Goal: Task Accomplishment & Management: Complete application form

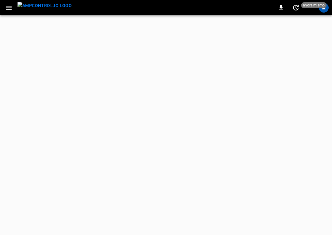
click at [41, 7] on img "menu" at bounding box center [44, 6] width 54 height 8
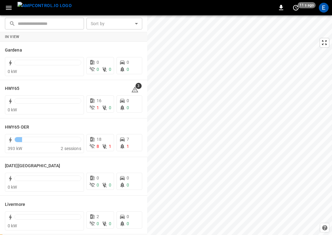
click at [56, 7] on img "menu" at bounding box center [44, 6] width 54 height 8
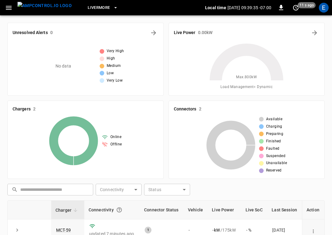
click at [88, 4] on span "Livermore" at bounding box center [99, 7] width 22 height 7
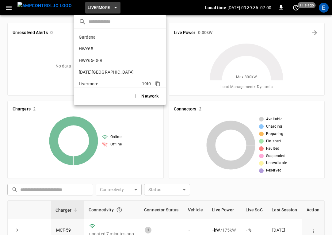
scroll to position [45, 0]
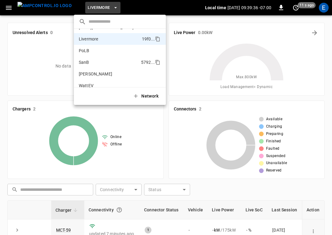
click at [92, 58] on li "SanB 5792 ..." at bounding box center [120, 62] width 92 height 12
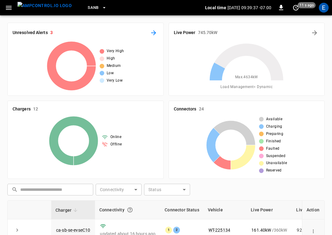
click at [157, 32] on button "All Alerts" at bounding box center [154, 33] width 10 height 10
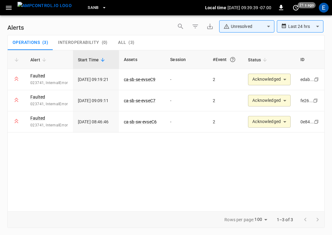
click at [51, 10] on img "menu" at bounding box center [44, 6] width 54 height 8
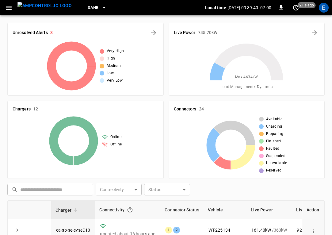
click at [88, 9] on span "SanB" at bounding box center [93, 7] width 11 height 7
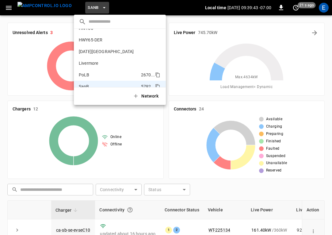
scroll to position [20, 0]
click at [92, 31] on p "HWY65" at bounding box center [86, 29] width 14 height 6
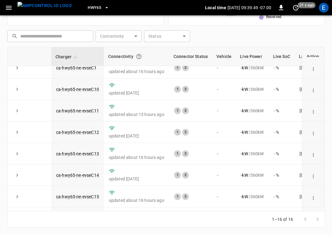
scroll to position [0, 0]
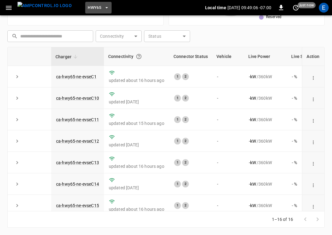
click at [85, 4] on button "HWY65" at bounding box center [98, 8] width 26 height 12
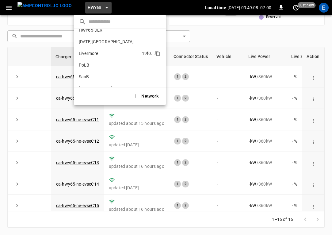
scroll to position [31, 0]
click at [91, 75] on li "SanB 5792 ..." at bounding box center [120, 76] width 92 height 12
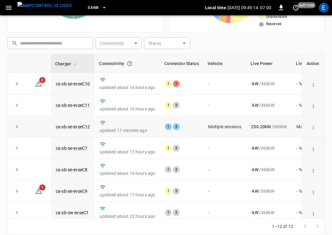
scroll to position [141, 0]
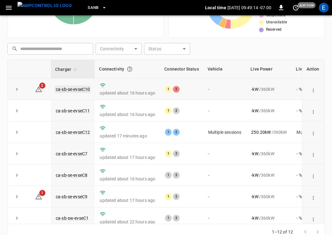
click at [80, 90] on link "ca-sb-se-evseC10" at bounding box center [73, 89] width 36 height 7
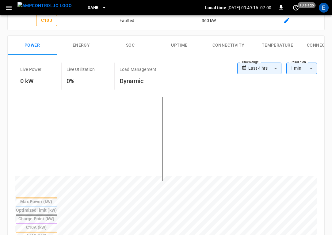
scroll to position [259, 0]
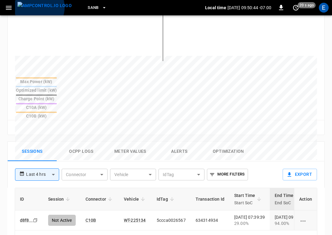
click at [37, 7] on img "menu" at bounding box center [44, 6] width 54 height 8
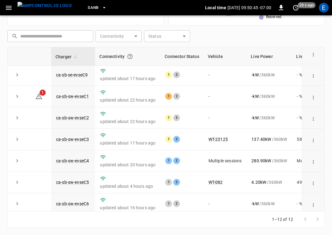
scroll to position [114, 0]
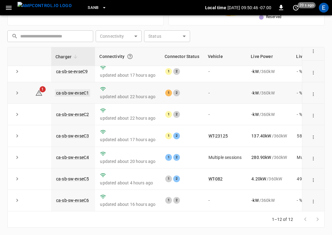
click at [82, 92] on link "ca-sb-sw-evseC1" at bounding box center [72, 92] width 35 height 7
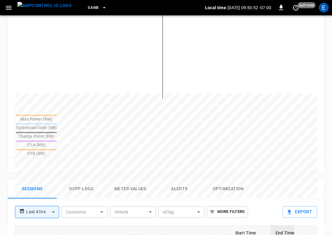
scroll to position [260, 0]
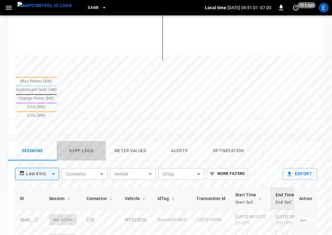
click at [86, 141] on button "Ocpp logs" at bounding box center [81, 151] width 49 height 20
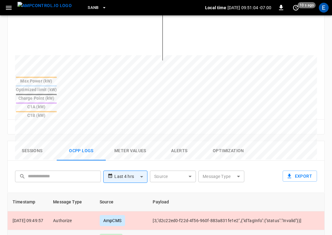
drag, startPoint x: 289, startPoint y: 208, endPoint x: 315, endPoint y: 208, distance: 26.4
copy td "98ed5caa16a6"
click at [36, 141] on button "Sessions" at bounding box center [32, 151] width 49 height 20
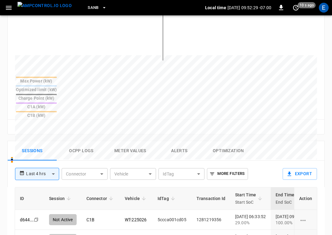
click at [51, 9] on img "menu" at bounding box center [44, 6] width 54 height 8
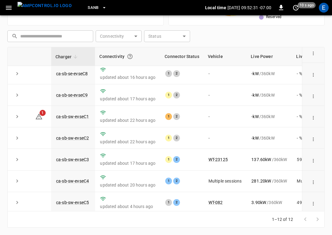
scroll to position [96, 0]
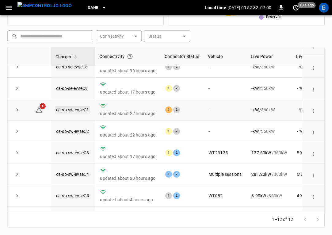
click at [72, 112] on link "ca-sb-sw-evseC1" at bounding box center [72, 109] width 35 height 7
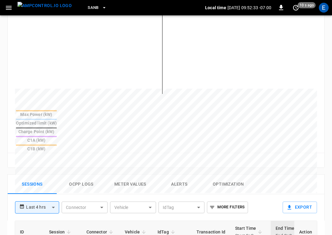
scroll to position [302, 0]
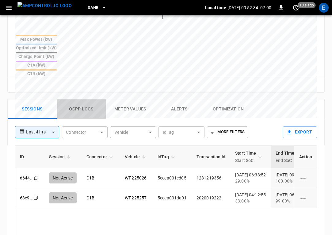
click at [85, 99] on button "Ocpp logs" at bounding box center [81, 109] width 49 height 20
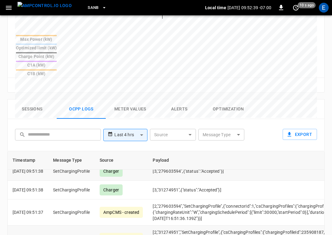
scroll to position [0, 0]
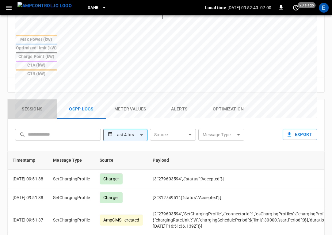
click at [34, 99] on button "Sessions" at bounding box center [32, 109] width 49 height 20
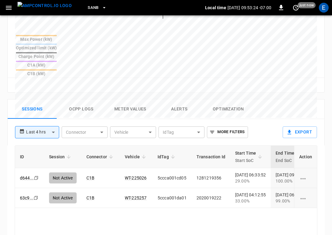
click at [88, 8] on span "SanB" at bounding box center [93, 7] width 11 height 7
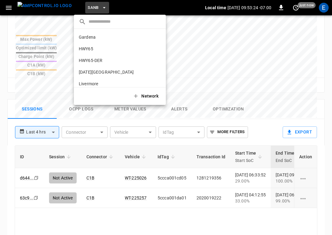
scroll to position [52, 0]
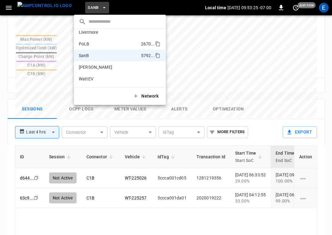
click at [94, 41] on li "PoLB 2670 ..." at bounding box center [120, 44] width 92 height 12
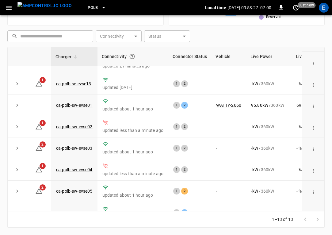
scroll to position [135, 0]
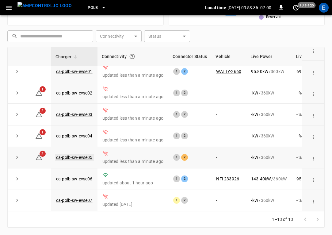
click at [74, 157] on link "ca-polb-sw-evse05" at bounding box center [74, 157] width 39 height 7
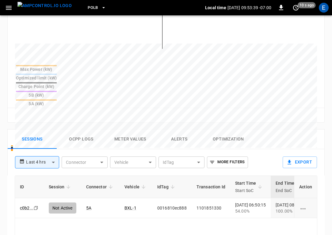
scroll to position [124, 0]
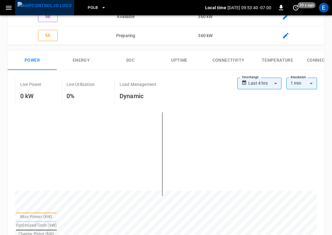
click at [55, 9] on img "menu" at bounding box center [44, 6] width 54 height 8
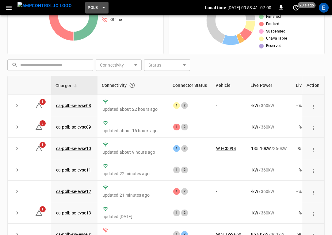
click at [88, 8] on span "PoLB" at bounding box center [93, 7] width 10 height 7
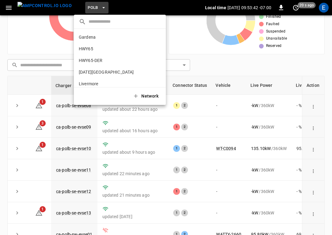
scroll to position [52, 0]
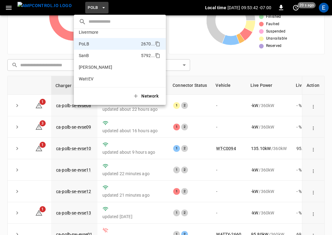
click at [87, 55] on p "SanB" at bounding box center [84, 55] width 10 height 6
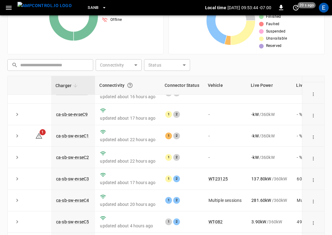
scroll to position [99, 0]
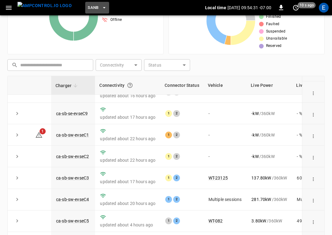
click at [88, 9] on span "SanB" at bounding box center [93, 7] width 11 height 7
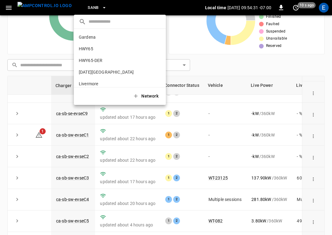
scroll to position [52, 0]
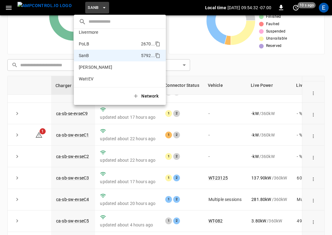
click at [86, 42] on p "PoLB" at bounding box center [84, 44] width 11 height 6
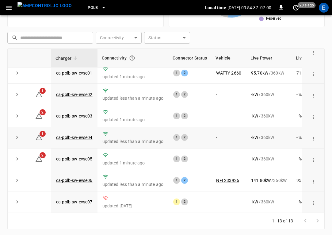
scroll to position [153, 0]
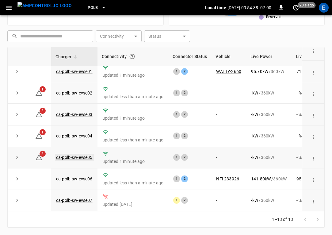
click at [85, 154] on link "ca-polb-sw-evse05" at bounding box center [74, 157] width 39 height 7
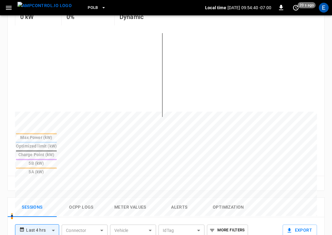
scroll to position [256, 0]
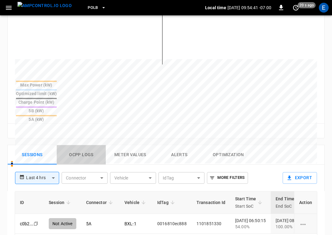
click at [88, 145] on button "Ocpp logs" at bounding box center [81, 155] width 49 height 20
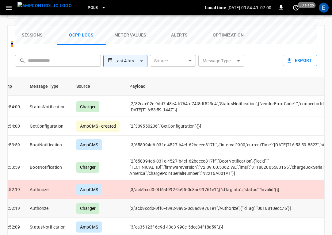
scroll to position [422, 33]
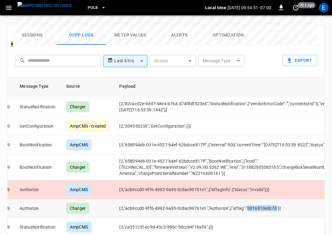
drag, startPoint x: 258, startPoint y: 185, endPoint x: 286, endPoint y: 185, distance: 28.5
click at [286, 199] on td "[2,"acb9ccd0-9ff6-4992-9a95-0c8ac99761e1","Authorize",{"idTag":"0016810edc76"}]" at bounding box center [322, 208] width 416 height 19
copy td "0016810edc76"
click at [10, 10] on icon "button" at bounding box center [9, 8] width 8 height 8
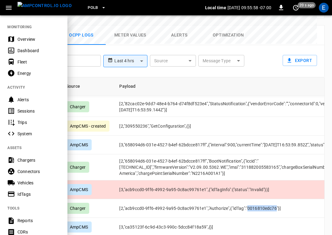
click at [26, 180] on div "Vehicles" at bounding box center [38, 183] width 43 height 6
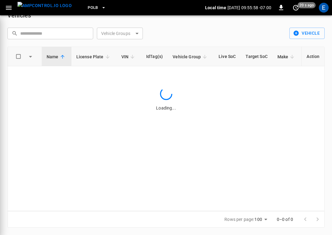
scroll to position [12, 0]
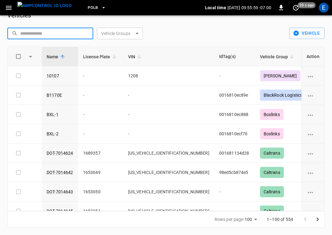
click at [50, 37] on input "text" at bounding box center [54, 33] width 69 height 11
paste input "******"
type input "******"
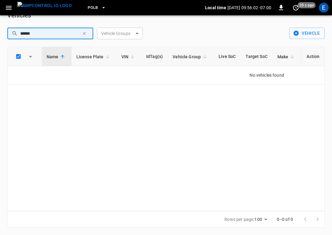
click at [48, 31] on input "******" at bounding box center [49, 33] width 59 height 11
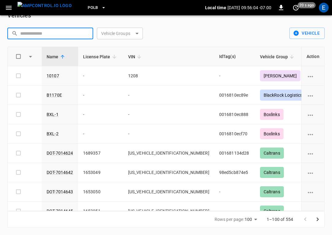
click at [10, 12] on button "button" at bounding box center [8, 7] width 13 height 11
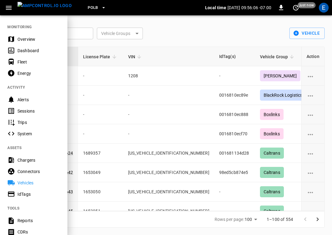
click at [22, 194] on div "IdTags" at bounding box center [38, 194] width 43 height 6
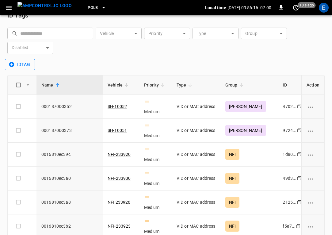
click at [17, 66] on button "idTag" at bounding box center [20, 64] width 30 height 11
click at [17, 74] on li "Create" at bounding box center [21, 78] width 32 height 10
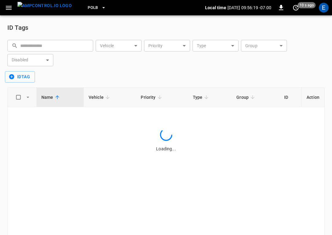
scroll to position [12, 0]
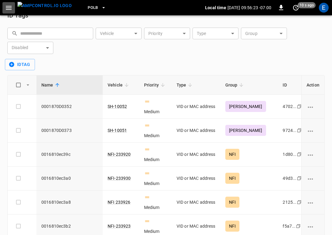
click at [12, 5] on icon "button" at bounding box center [9, 8] width 8 height 8
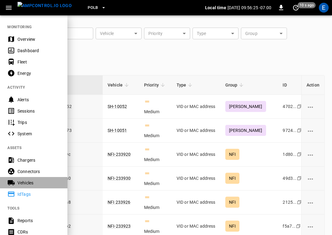
click at [32, 184] on div "Vehicles" at bounding box center [38, 183] width 43 height 6
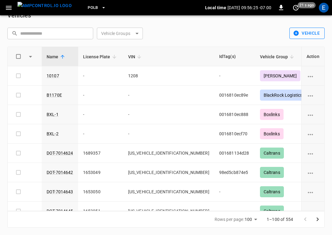
click at [296, 34] on icon "button" at bounding box center [296, 33] width 5 height 5
click at [298, 49] on li "Create" at bounding box center [306, 46] width 32 height 10
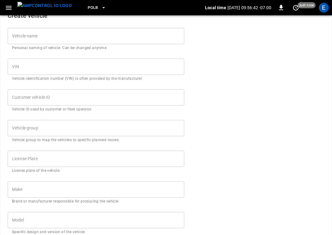
click at [37, 35] on input "Vehicle name" at bounding box center [96, 36] width 177 height 16
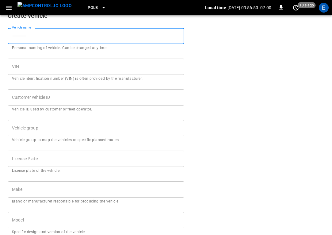
paste input "**********"
type input "**********"
click at [36, 92] on div "Customer vehicle ID Customer vehicle ID Vehicle ID used by customer or fleet op…" at bounding box center [96, 100] width 177 height 23
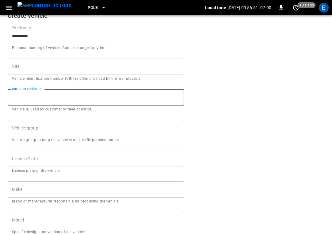
paste input "**********"
type input "**********"
click at [32, 132] on input "Vehicle group" at bounding box center [91, 128] width 162 height 11
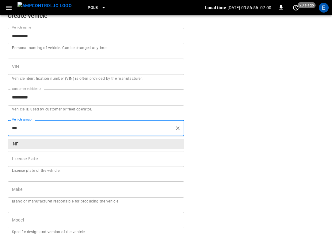
click at [30, 144] on p "NFI" at bounding box center [96, 144] width 176 height 10
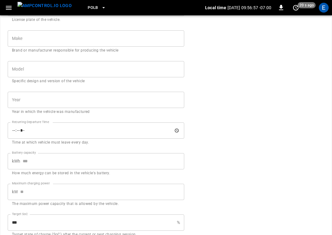
scroll to position [221, 0]
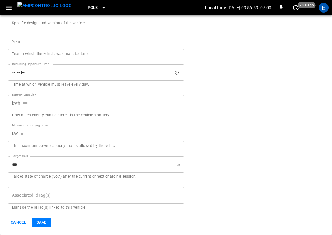
type input "***"
click at [31, 195] on input "Associated IdTag(s)" at bounding box center [95, 195] width 171 height 11
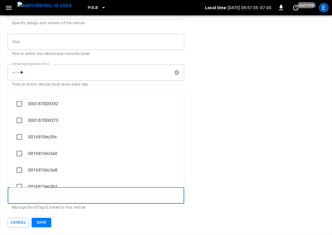
paste input "**********"
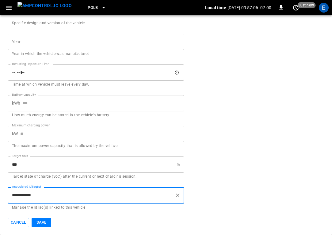
type input "**********"
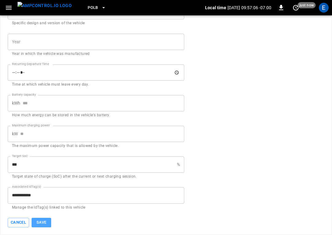
click at [38, 221] on button "Save" at bounding box center [42, 223] width 20 height 10
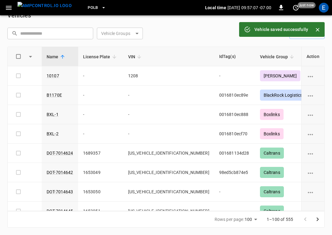
scroll to position [12, 0]
click at [8, 8] on icon "button" at bounding box center [9, 8] width 8 height 8
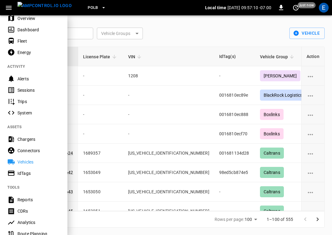
scroll to position [46, 0]
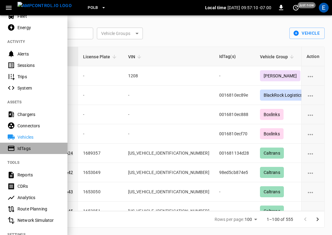
click at [25, 147] on div "IdTags" at bounding box center [38, 148] width 43 height 6
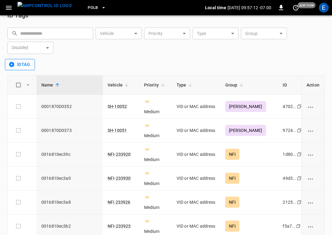
click at [21, 67] on button "idTag" at bounding box center [20, 64] width 30 height 11
click at [19, 75] on li "Create" at bounding box center [21, 78] width 32 height 10
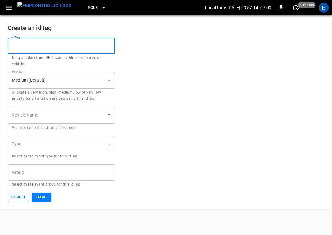
click at [35, 51] on input "idTag" at bounding box center [61, 46] width 107 height 16
paste input "**********"
type input "**********"
click at [44, 114] on body "**********" at bounding box center [166, 104] width 332 height 209
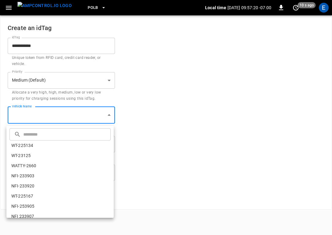
click at [31, 132] on input "text" at bounding box center [66, 134] width 86 height 16
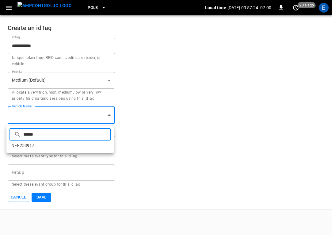
type input "******"
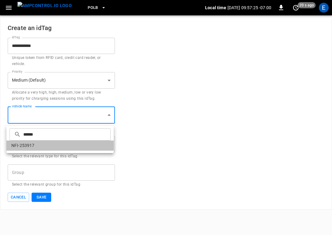
click at [29, 146] on li "NFI-253917" at bounding box center [59, 145] width 107 height 10
type input "**********"
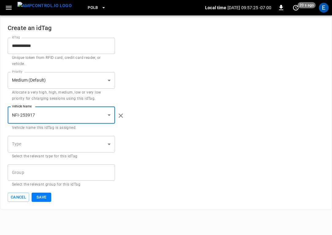
click at [44, 149] on body "**********" at bounding box center [166, 104] width 332 height 209
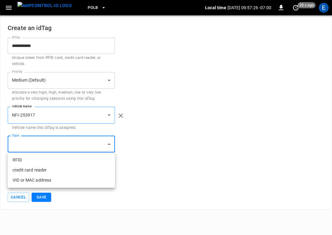
click at [43, 181] on li "VID or MAC address" at bounding box center [61, 180] width 107 height 10
type input "**********"
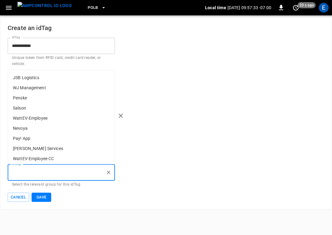
click at [31, 174] on input "Group" at bounding box center [56, 172] width 93 height 11
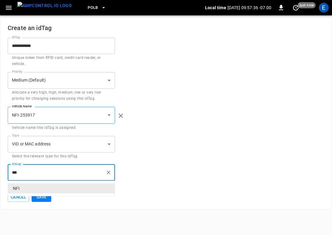
click at [31, 186] on p "NFI" at bounding box center [61, 188] width 107 height 10
type input "***"
click at [41, 47] on input "**********" at bounding box center [61, 46] width 107 height 16
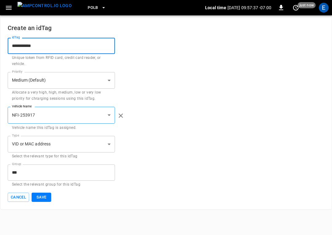
click at [41, 47] on input "**********" at bounding box center [61, 46] width 107 height 16
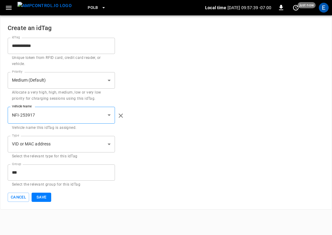
click at [157, 152] on div "**********" at bounding box center [166, 148] width 317 height 24
click at [45, 195] on button "Save" at bounding box center [42, 198] width 20 height 10
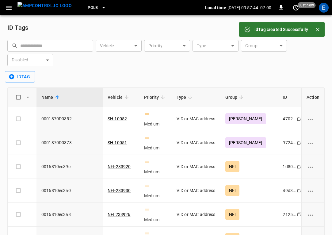
click at [317, 28] on icon "Close" at bounding box center [318, 30] width 6 height 6
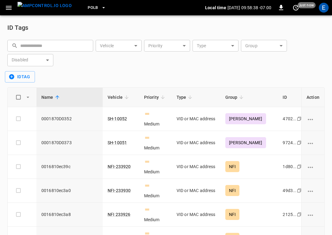
click at [55, 8] on img "menu" at bounding box center [44, 6] width 54 height 8
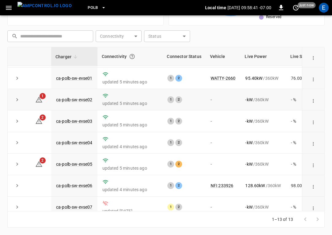
scroll to position [136, 0]
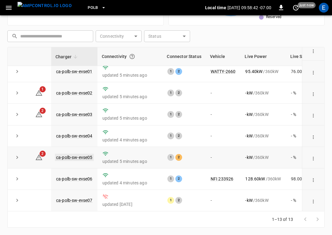
click at [86, 158] on link "ca-polb-sw-evse05" at bounding box center [74, 157] width 39 height 7
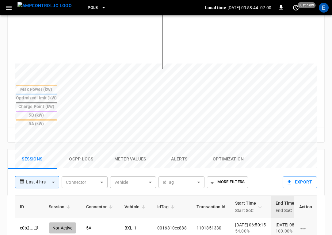
scroll to position [261, 0]
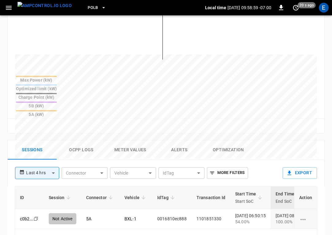
click at [88, 140] on button "Ocpp logs" at bounding box center [81, 150] width 49 height 20
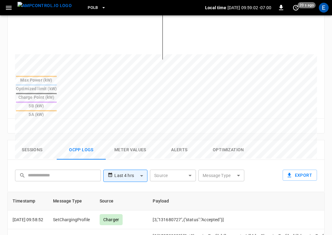
click at [40, 140] on button "Sessions" at bounding box center [32, 150] width 49 height 20
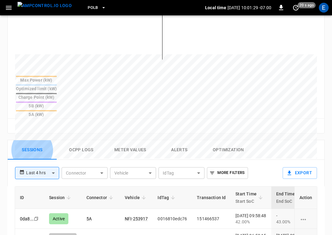
click at [39, 6] on img "menu" at bounding box center [44, 6] width 54 height 8
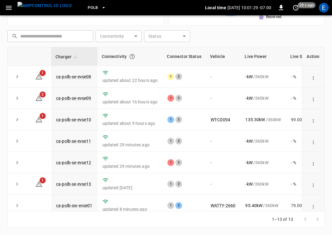
scroll to position [153, 0]
click at [88, 9] on span "PoLB" at bounding box center [93, 7] width 10 height 7
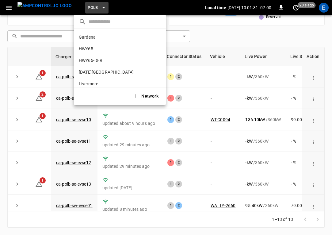
scroll to position [52, 0]
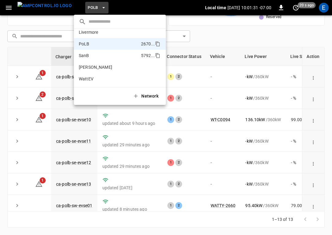
click at [91, 53] on li "SanB 5792 ..." at bounding box center [120, 56] width 92 height 12
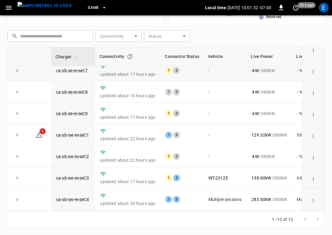
scroll to position [114, 0]
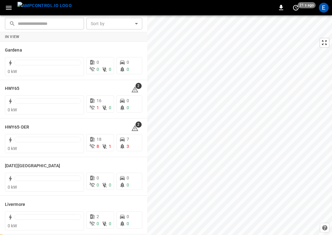
click at [36, 2] on img "menu" at bounding box center [44, 6] width 54 height 8
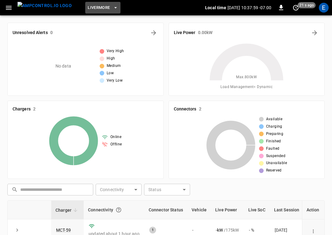
click at [90, 10] on span "Livermore" at bounding box center [99, 7] width 22 height 7
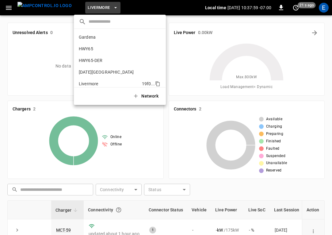
scroll to position [45, 0]
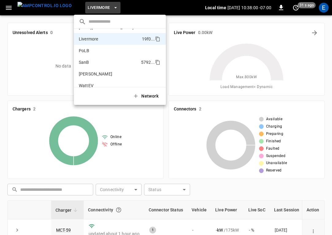
click at [101, 64] on li "SanB 5792 ..." at bounding box center [120, 62] width 92 height 12
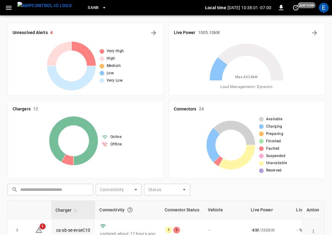
click at [147, 34] on div "Unresolved Alerts 4" at bounding box center [86, 33] width 146 height 10
click at [153, 33] on icon "All Alerts" at bounding box center [153, 32] width 5 height 5
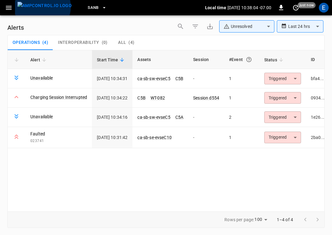
click at [42, 7] on img "menu" at bounding box center [44, 6] width 54 height 8
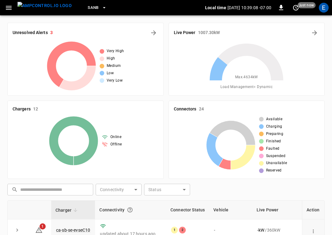
click at [54, 8] on img "menu" at bounding box center [44, 6] width 54 height 8
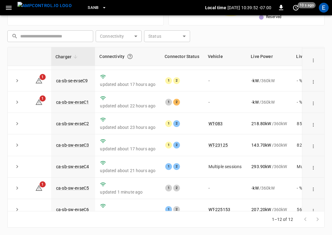
scroll to position [114, 0]
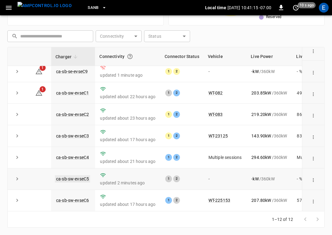
click at [82, 177] on link "ca-sb-sw-evseC5" at bounding box center [72, 178] width 35 height 7
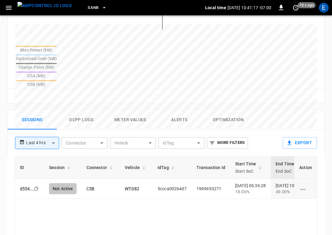
scroll to position [301, 0]
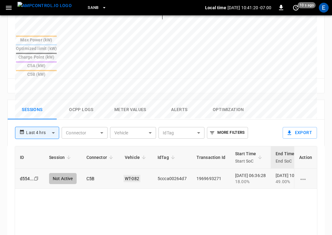
click at [125, 175] on link "WT-082" at bounding box center [132, 178] width 17 height 7
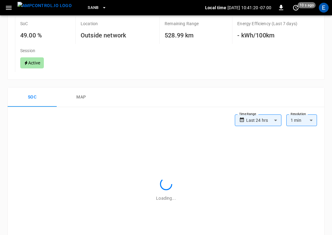
scroll to position [301, 0]
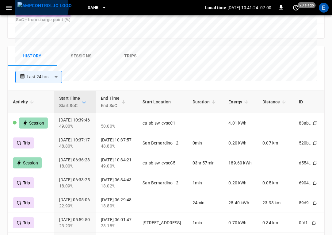
click at [41, 7] on img "menu" at bounding box center [44, 6] width 54 height 8
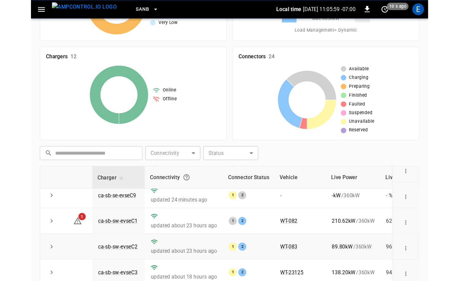
scroll to position [80, 0]
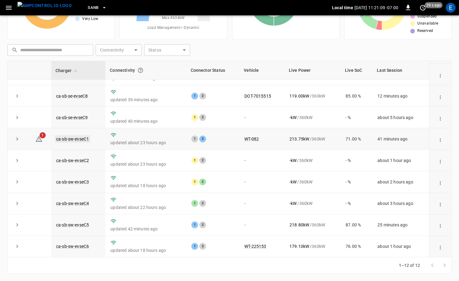
click at [78, 137] on link "ca-sb-sw-evseC1" at bounding box center [72, 138] width 35 height 7
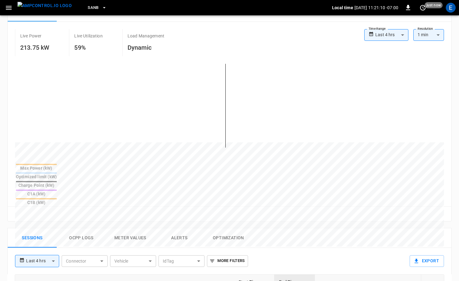
scroll to position [296, 0]
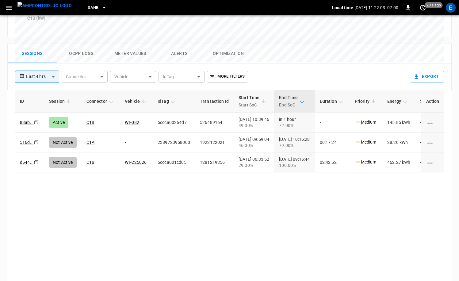
click at [38, 7] on img "menu" at bounding box center [44, 6] width 54 height 8
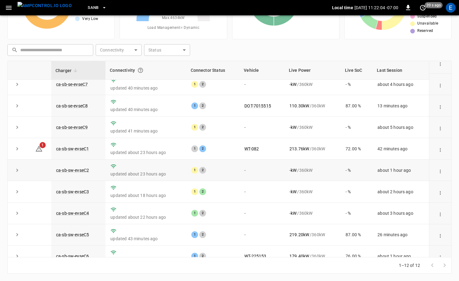
scroll to position [80, 0]
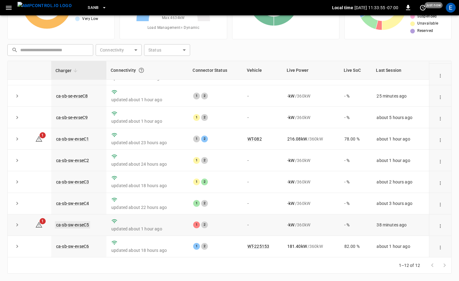
click at [85, 226] on link "ca-sb-sw-evseC5" at bounding box center [72, 224] width 35 height 7
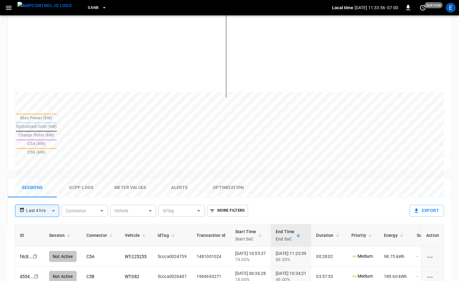
scroll to position [197, 0]
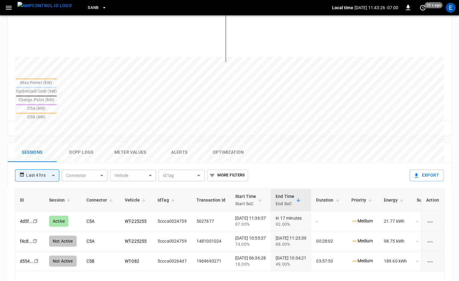
click at [47, 6] on img "menu" at bounding box center [44, 6] width 54 height 8
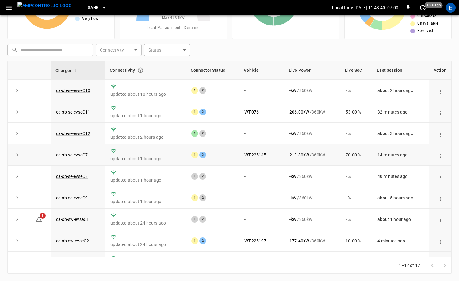
scroll to position [80, 0]
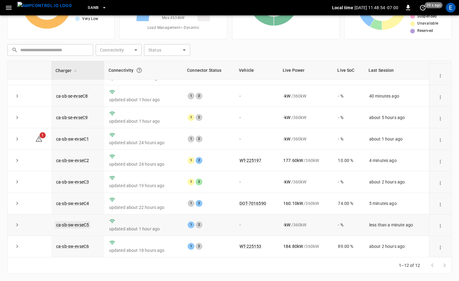
click at [89, 224] on link "ca-sb-sw-evseC5" at bounding box center [72, 224] width 35 height 7
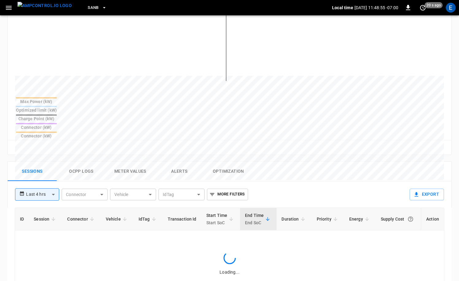
scroll to position [193, 0]
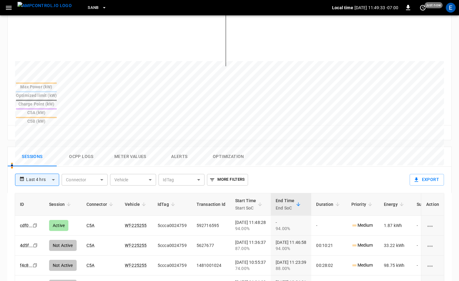
click at [40, 10] on img "menu" at bounding box center [44, 6] width 54 height 8
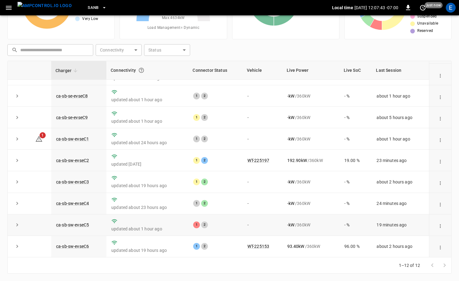
scroll to position [80, 0]
click at [75, 224] on link "ca-sb-sw-evseC5" at bounding box center [72, 224] width 35 height 7
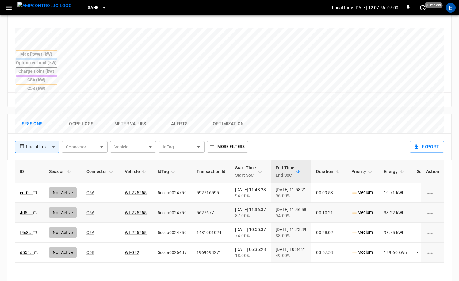
scroll to position [283, 0]
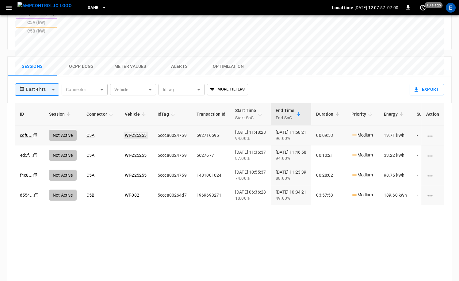
click at [127, 132] on link "WT-225255" at bounding box center [136, 135] width 24 height 7
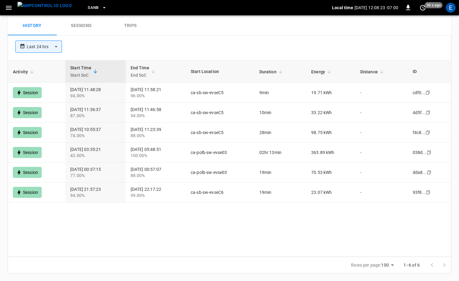
click at [47, 8] on img "menu" at bounding box center [44, 6] width 54 height 8
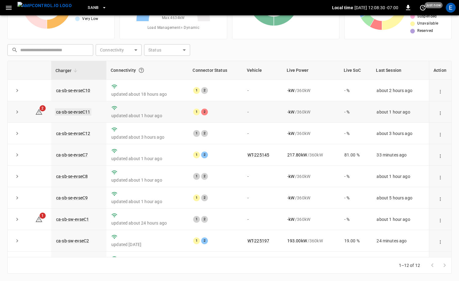
click at [84, 109] on link "ca-sb-se-evseC11" at bounding box center [73, 111] width 36 height 7
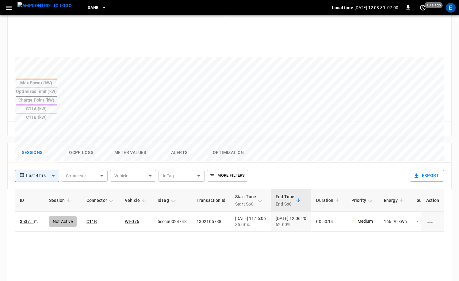
scroll to position [196, 0]
click at [90, 143] on button "Ocpp logs" at bounding box center [81, 153] width 49 height 20
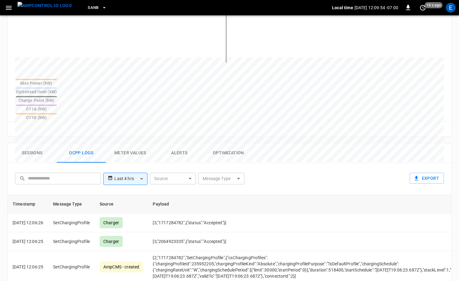
click at [231, 149] on body "**********" at bounding box center [229, 109] width 459 height 611
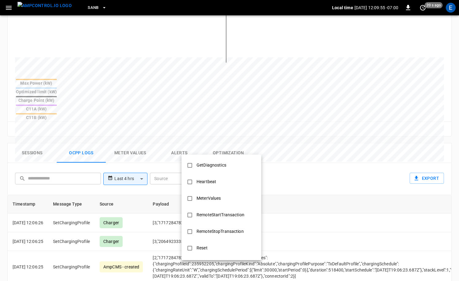
scroll to position [297, 0]
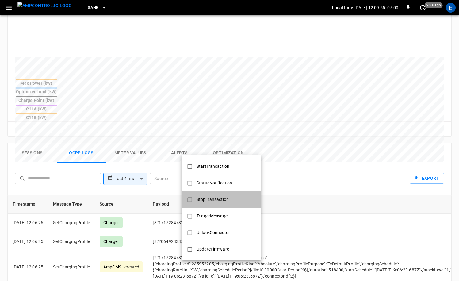
click at [229, 199] on div "StopTransaction" at bounding box center [213, 199] width 40 height 11
type input "**********"
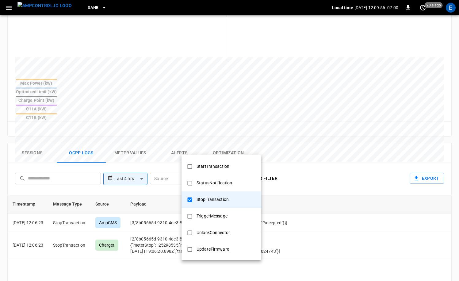
click at [330, 196] on div at bounding box center [229, 140] width 459 height 281
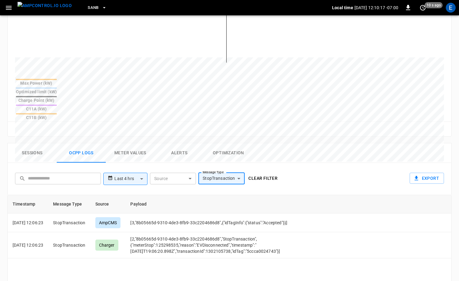
click at [50, 9] on img "menu" at bounding box center [44, 6] width 54 height 8
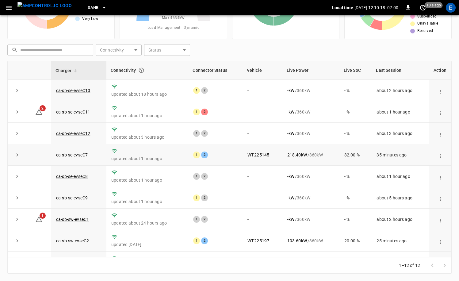
scroll to position [80, 0]
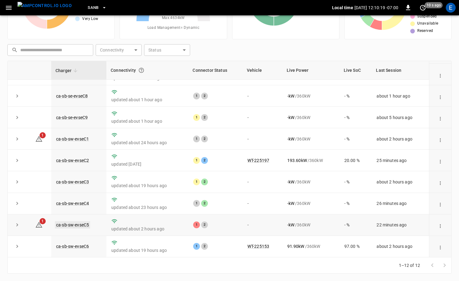
click at [79, 222] on link "ca-sb-sw-evseC5" at bounding box center [72, 224] width 35 height 7
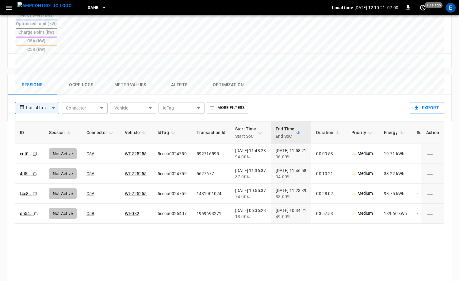
scroll to position [283, 0]
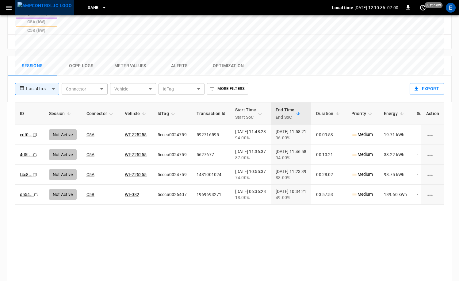
click at [52, 6] on img "menu" at bounding box center [44, 6] width 54 height 8
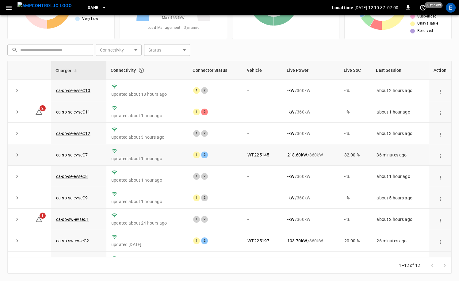
scroll to position [80, 0]
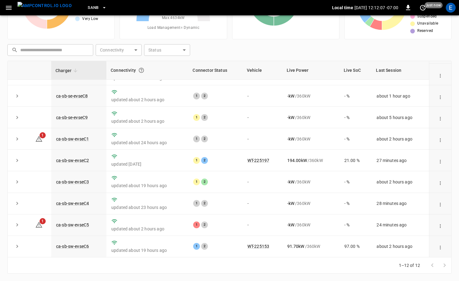
click at [40, 9] on img "menu" at bounding box center [44, 6] width 54 height 8
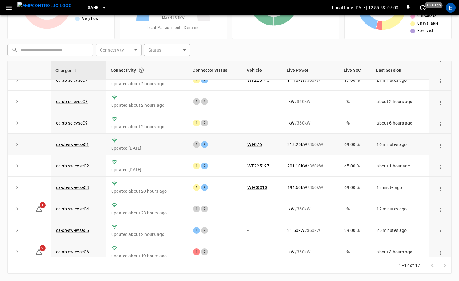
click at [246, 137] on td "WT-076" at bounding box center [262, 144] width 40 height 21
click at [79, 205] on link "ca-sb-sw-evseC4" at bounding box center [72, 208] width 35 height 7
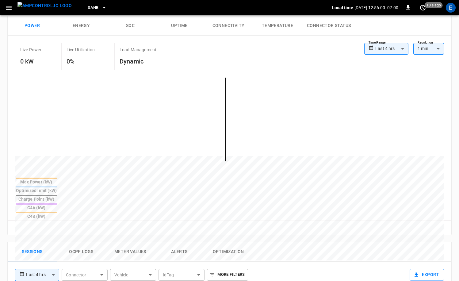
scroll to position [268, 0]
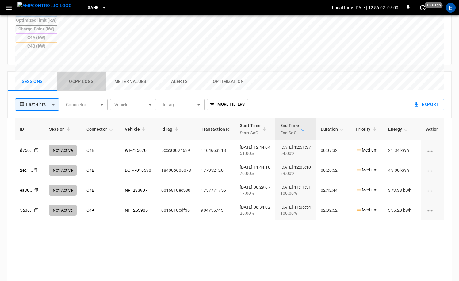
click at [74, 72] on button "Ocpp logs" at bounding box center [81, 82] width 49 height 20
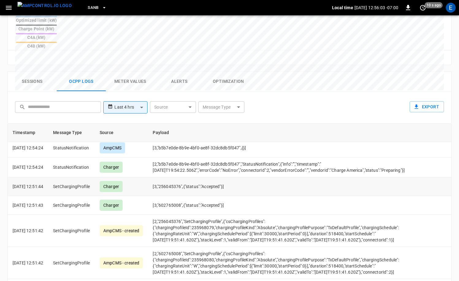
scroll to position [0, 0]
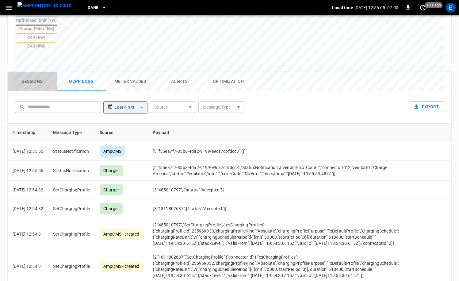
click at [33, 72] on button "Sessions" at bounding box center [32, 82] width 49 height 20
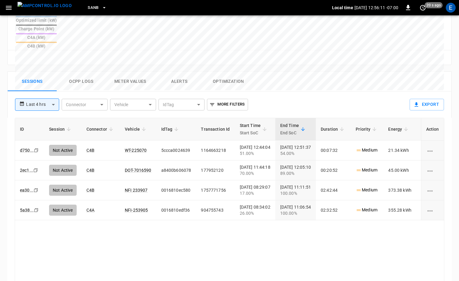
click at [55, 8] on img "menu" at bounding box center [44, 6] width 54 height 8
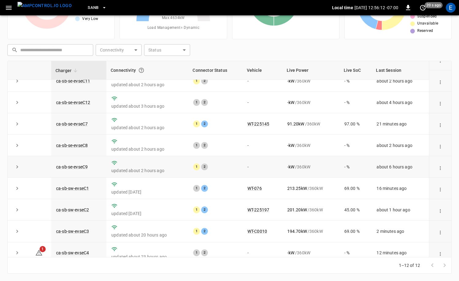
scroll to position [80, 0]
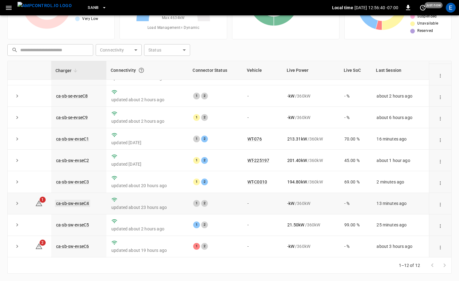
click at [71, 202] on link "ca-sb-sw-evseC4" at bounding box center [72, 203] width 35 height 7
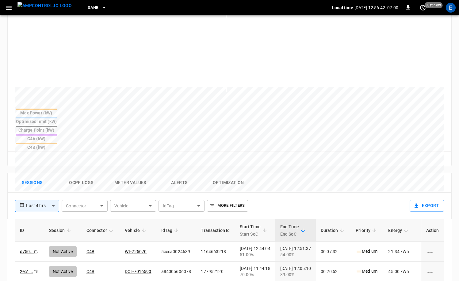
scroll to position [178, 0]
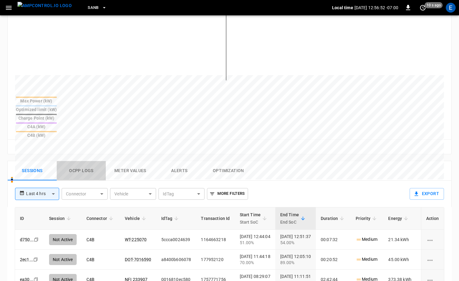
click at [85, 161] on button "Ocpp logs" at bounding box center [81, 171] width 49 height 20
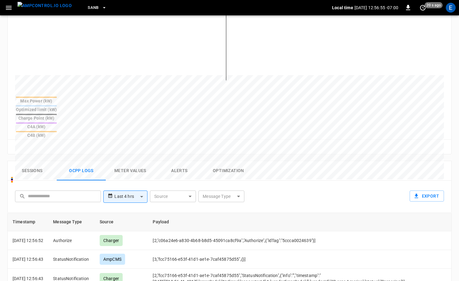
click at [40, 161] on button "Sessions" at bounding box center [32, 171] width 49 height 20
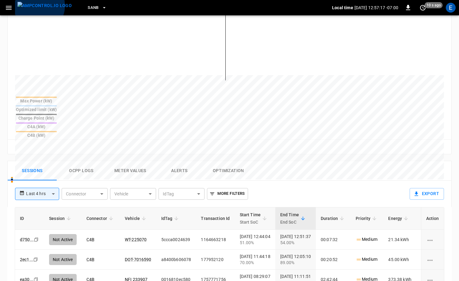
click at [38, 6] on img "menu" at bounding box center [44, 6] width 54 height 8
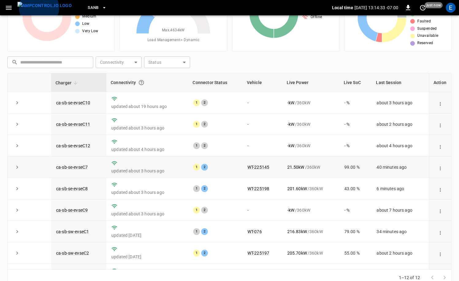
scroll to position [80, 0]
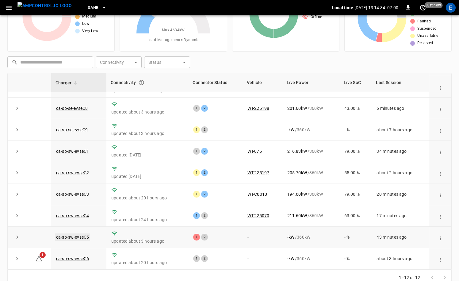
click at [79, 237] on link "ca-sb-sw-evseC5" at bounding box center [72, 236] width 35 height 7
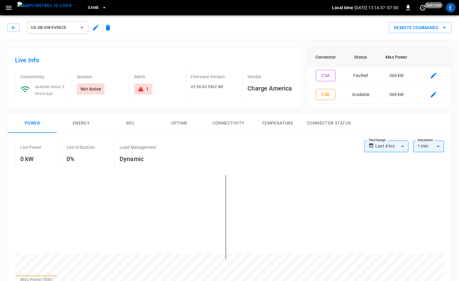
scroll to position [296, 0]
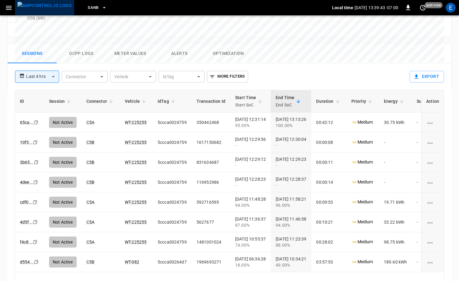
click at [50, 10] on img "menu" at bounding box center [44, 6] width 54 height 8
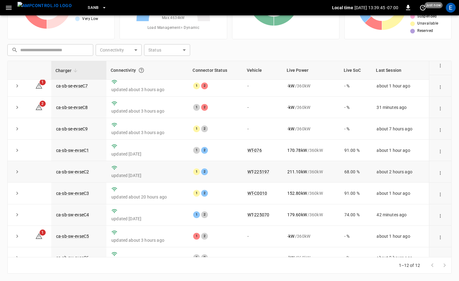
scroll to position [80, 0]
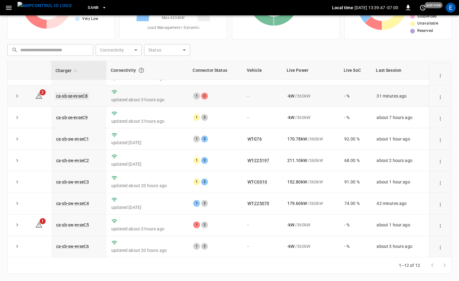
click at [78, 93] on link "ca-sb-se-evseC8" at bounding box center [72, 95] width 34 height 7
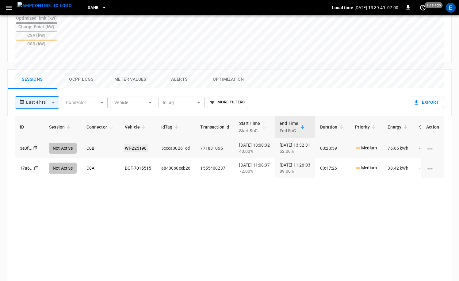
click at [131, 144] on link "WT-225198" at bounding box center [136, 147] width 24 height 7
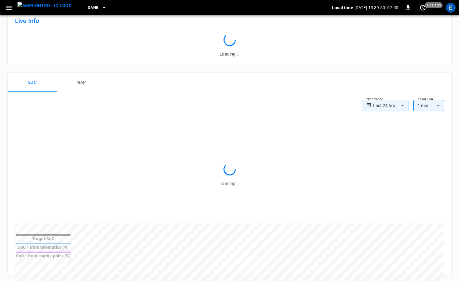
scroll to position [270, 0]
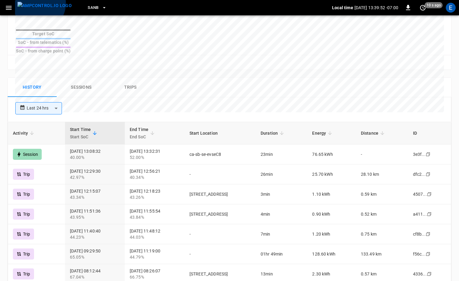
click at [38, 3] on img "menu" at bounding box center [44, 6] width 54 height 8
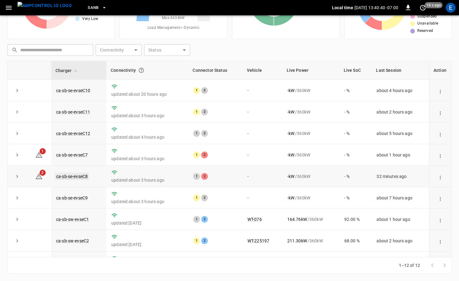
click at [85, 176] on link "ca-sb-se-evseC8" at bounding box center [72, 176] width 34 height 7
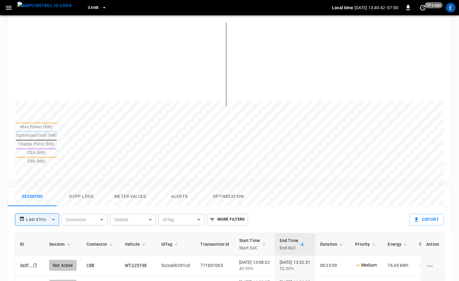
scroll to position [196, 0]
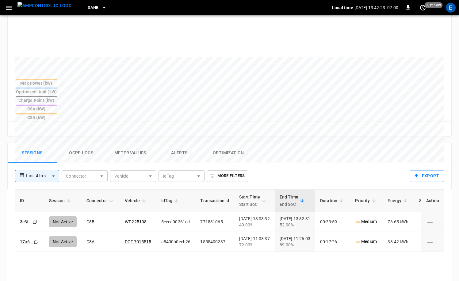
click at [40, 8] on img "menu" at bounding box center [44, 6] width 54 height 8
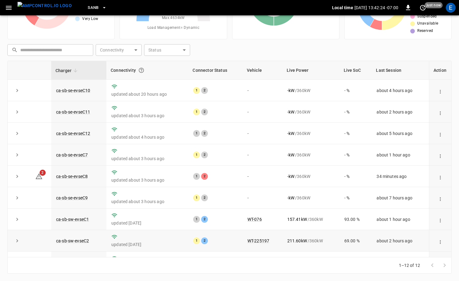
scroll to position [80, 0]
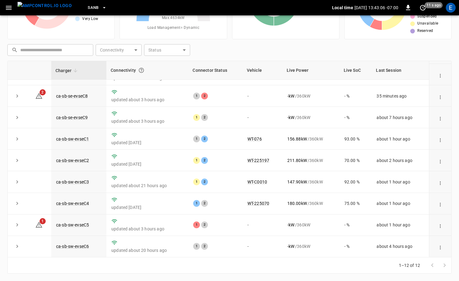
click at [48, 8] on img "menu" at bounding box center [44, 6] width 54 height 8
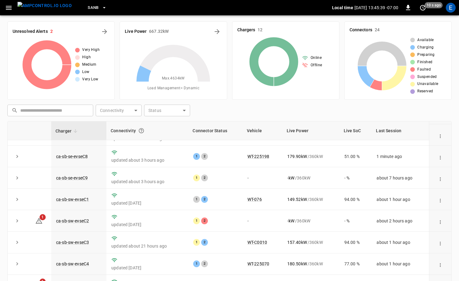
scroll to position [0, 0]
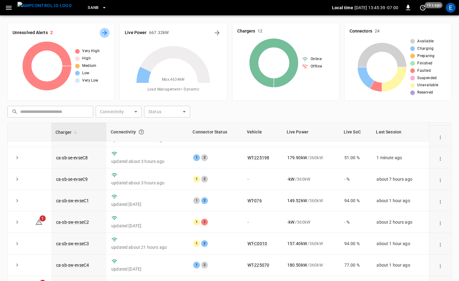
click at [103, 32] on icon "All Alerts" at bounding box center [104, 32] width 7 height 7
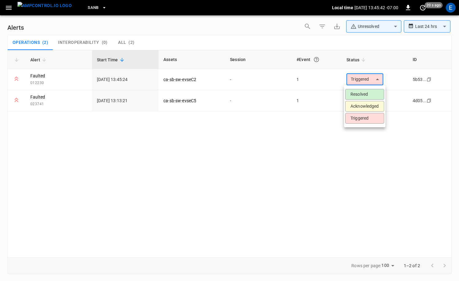
click at [368, 78] on body "**********" at bounding box center [229, 139] width 459 height 279
click at [364, 109] on li "Acknowledged" at bounding box center [364, 106] width 39 height 11
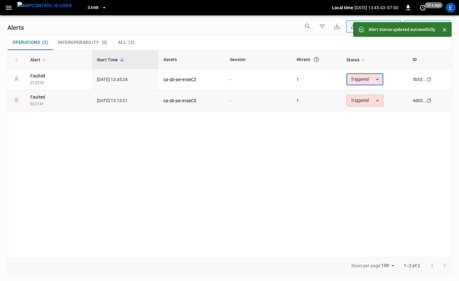
type input "**********"
click at [365, 97] on body "**********" at bounding box center [229, 139] width 459 height 279
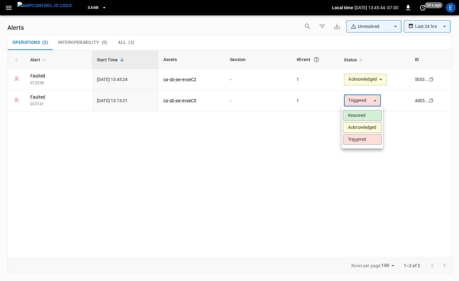
click at [363, 131] on li "Acknowledged" at bounding box center [362, 127] width 39 height 11
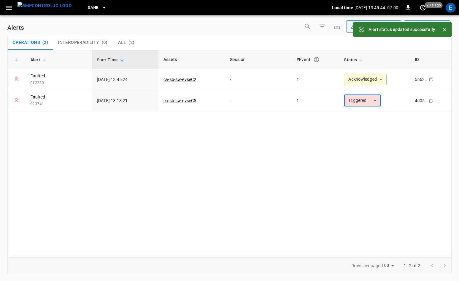
type input "**********"
click at [49, 10] on img "menu" at bounding box center [44, 6] width 54 height 8
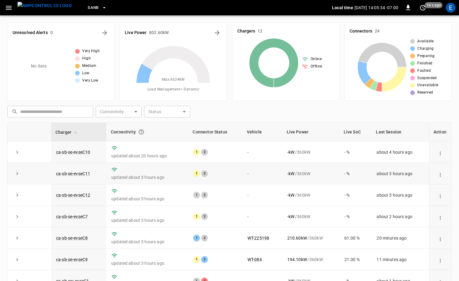
click at [170, 175] on p "updated about 3 hours ago" at bounding box center [147, 177] width 72 height 6
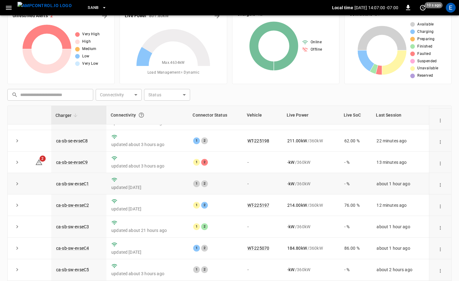
scroll to position [16, 0]
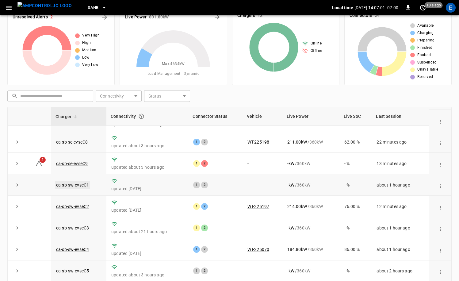
click at [87, 186] on link "ca-sb-sw-evseC1" at bounding box center [72, 184] width 35 height 7
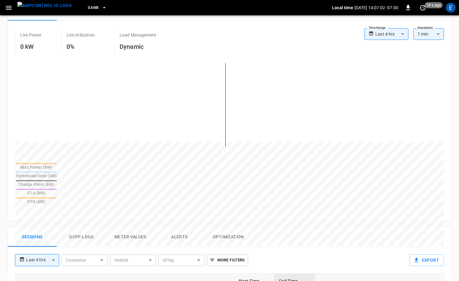
scroll to position [138, 0]
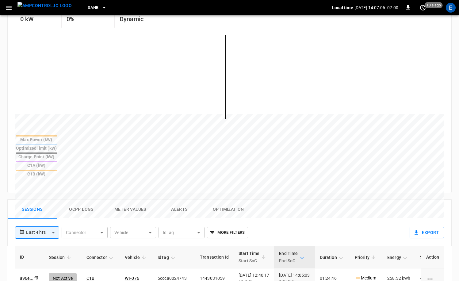
click at [54, 10] on img "menu" at bounding box center [44, 6] width 54 height 8
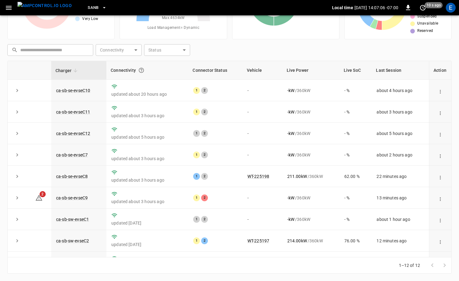
scroll to position [62, 0]
click at [82, 200] on link "ca-sb-se-evseC9" at bounding box center [72, 197] width 34 height 7
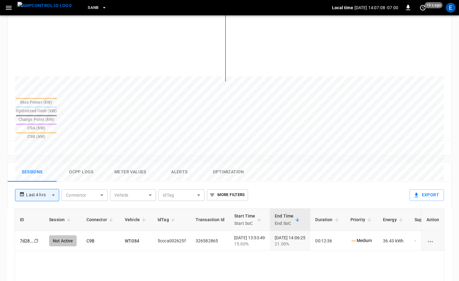
scroll to position [203, 0]
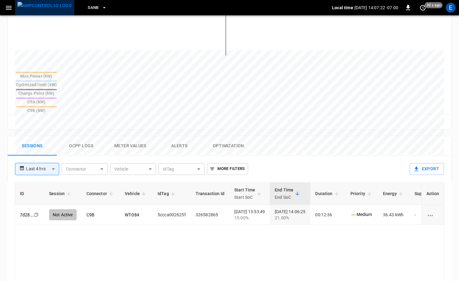
click at [45, 9] on img "menu" at bounding box center [44, 6] width 54 height 8
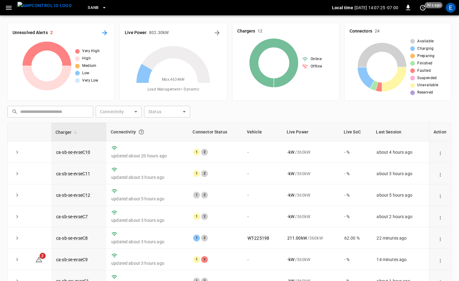
click at [106, 34] on icon "All Alerts" at bounding box center [104, 32] width 7 height 7
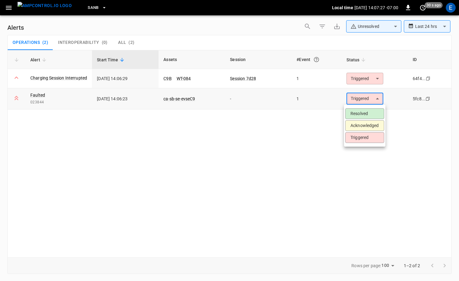
click at [364, 101] on body "**********" at bounding box center [229, 139] width 459 height 279
drag, startPoint x: 365, startPoint y: 126, endPoint x: 365, endPoint y: 120, distance: 5.5
click at [365, 126] on li "Acknowledged" at bounding box center [364, 125] width 39 height 11
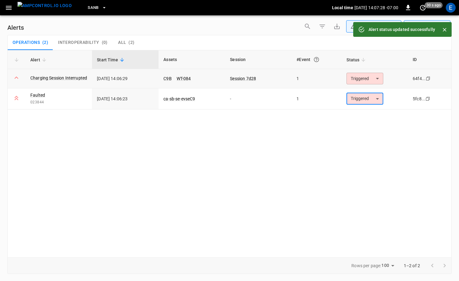
type input "**********"
click at [366, 79] on body "**********" at bounding box center [229, 139] width 459 height 279
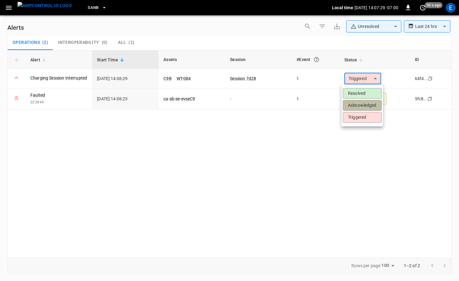
click at [366, 104] on li "Acknowledged" at bounding box center [362, 105] width 39 height 11
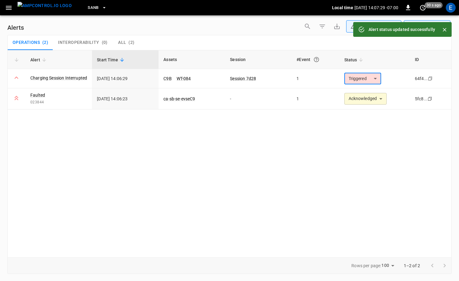
type input "**********"
click at [237, 163] on div "**********" at bounding box center [229, 153] width 444 height 207
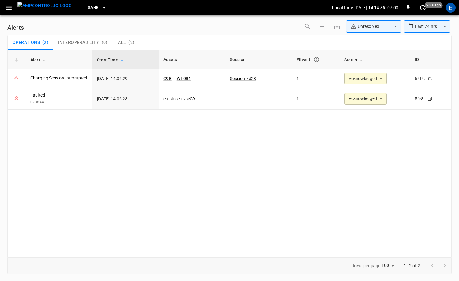
click at [35, 10] on img "menu" at bounding box center [44, 6] width 54 height 8
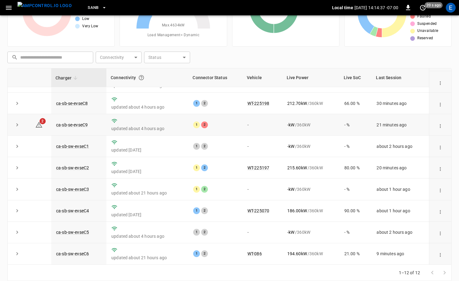
scroll to position [62, 0]
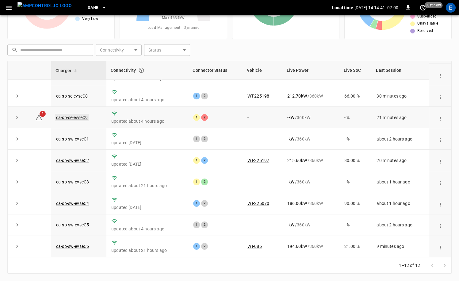
click at [63, 117] on link "ca-sb-se-evseC9" at bounding box center [72, 117] width 34 height 7
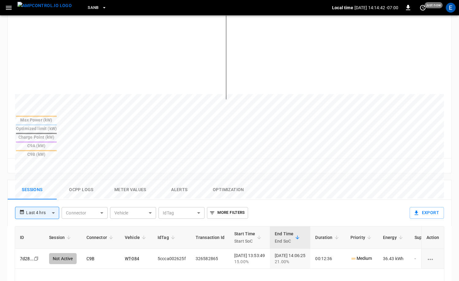
scroll to position [161, 0]
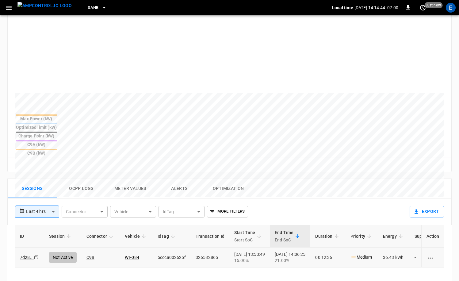
click at [134, 247] on td "WT-084" at bounding box center [136, 257] width 33 height 20
click at [135, 254] on link "WT-084" at bounding box center [132, 257] width 17 height 7
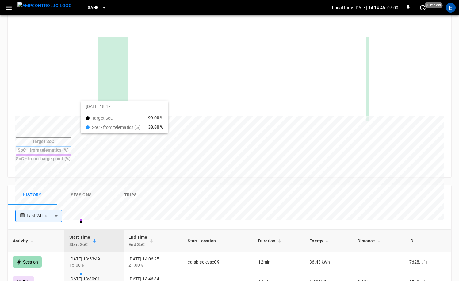
scroll to position [162, 0]
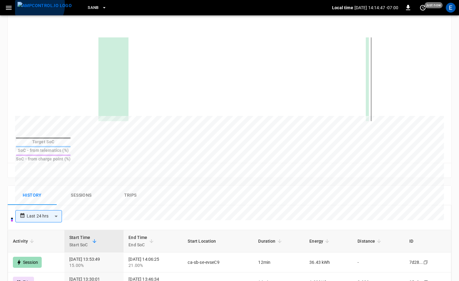
click at [35, 5] on img "menu" at bounding box center [44, 6] width 54 height 8
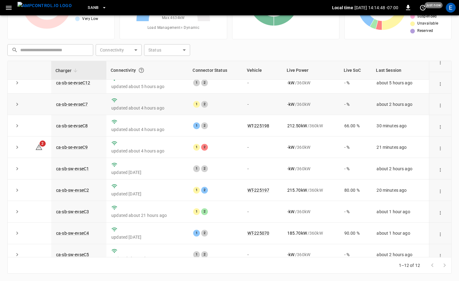
scroll to position [80, 0]
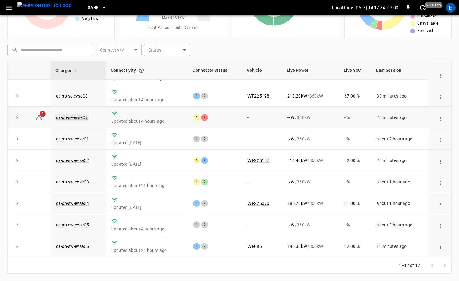
click at [83, 116] on link "ca-sb-se-evseC9" at bounding box center [72, 117] width 34 height 7
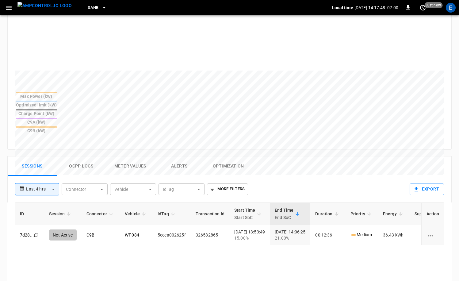
scroll to position [208, 0]
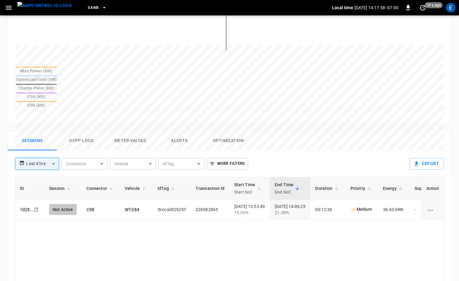
click at [92, 131] on button "Ocpp logs" at bounding box center [81, 141] width 49 height 20
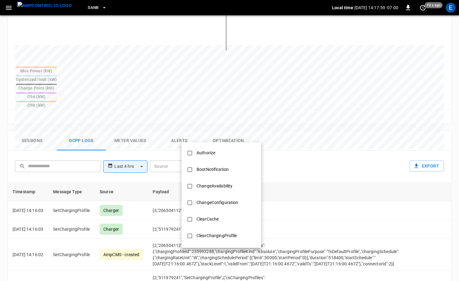
drag, startPoint x: 226, startPoint y: 132, endPoint x: 224, endPoint y: 142, distance: 9.7
click at [226, 132] on body "**********" at bounding box center [229, 97] width 459 height 611
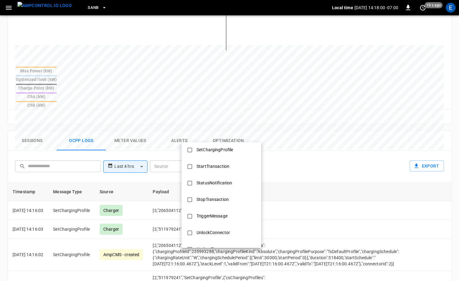
scroll to position [297, 0]
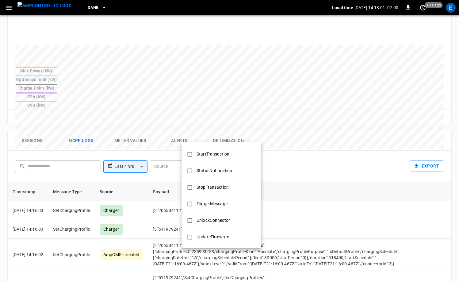
click at [216, 182] on div "StopTransaction" at bounding box center [213, 186] width 40 height 11
type input "**********"
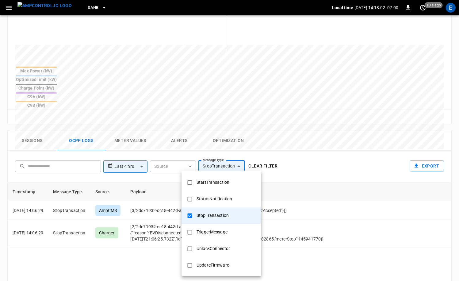
click at [334, 185] on div at bounding box center [229, 140] width 459 height 281
